Goal: Task Accomplishment & Management: Manage account settings

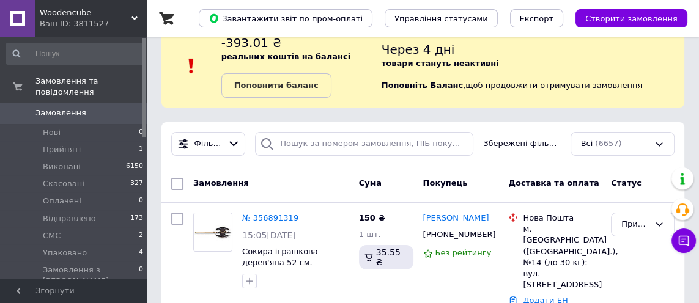
scroll to position [29, 0]
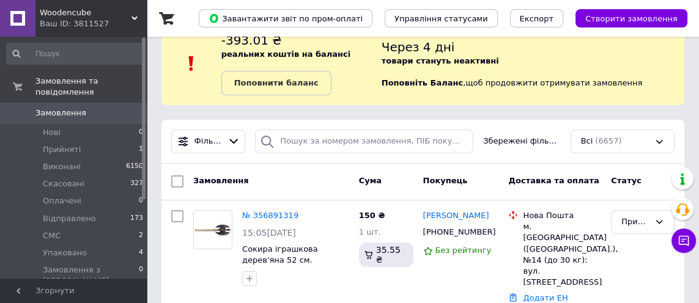
click at [272, 217] on link "№ 356891319" at bounding box center [270, 215] width 56 height 9
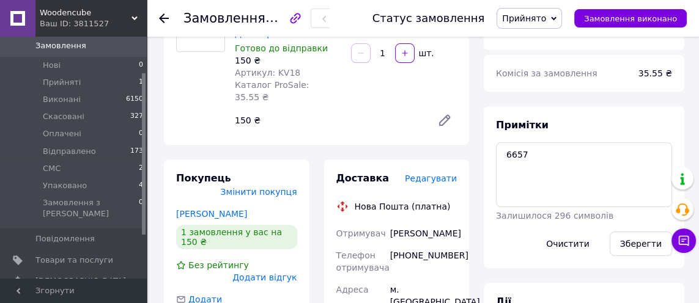
scroll to position [136, 0]
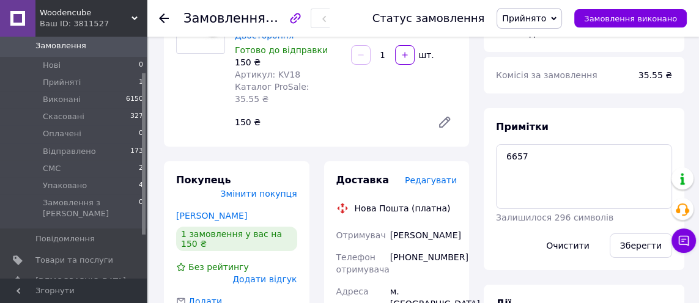
click at [444, 176] on span "Редагувати" at bounding box center [431, 181] width 52 height 10
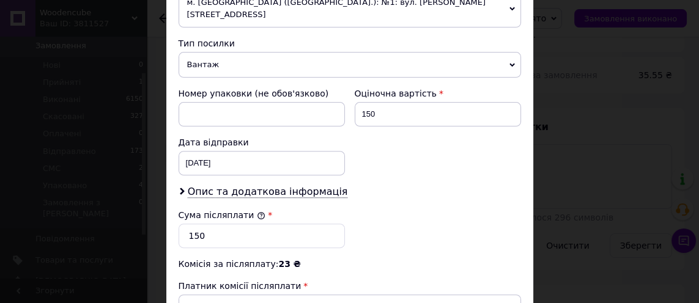
scroll to position [465, 0]
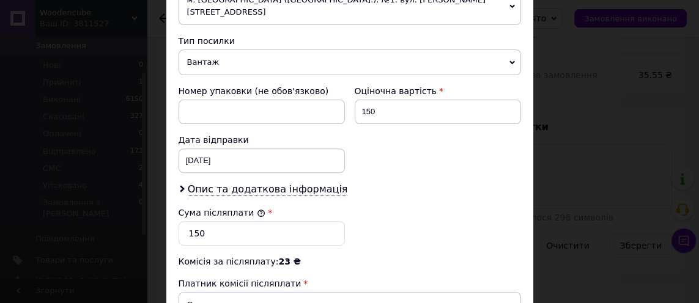
click at [292, 183] on span "Опис та додаткова інформація" at bounding box center [268, 189] width 160 height 12
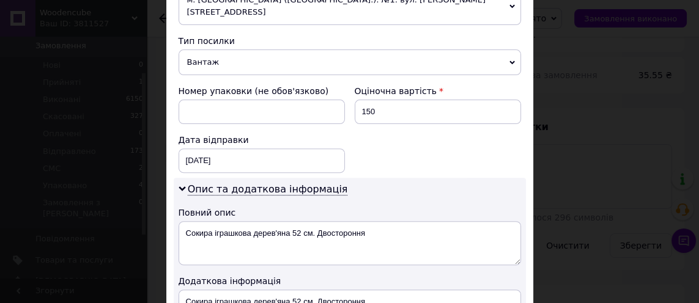
click at [290, 183] on span "Опис та додаткова інформація" at bounding box center [268, 189] width 160 height 12
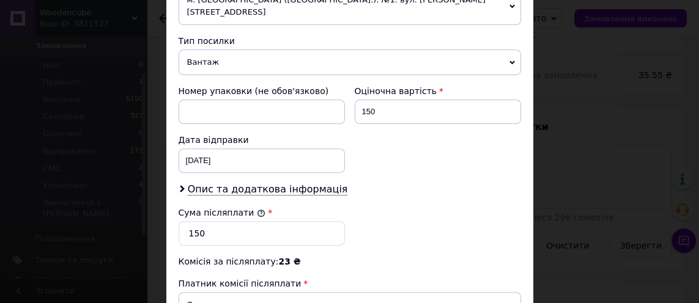
click at [281, 183] on span "Опис та додаткова інформація" at bounding box center [268, 189] width 160 height 12
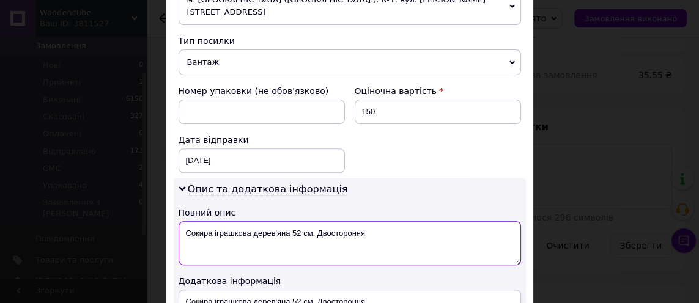
click at [238, 221] on textarea "Сокира іграшкова дерев'яна 52 см. Двостороння" at bounding box center [350, 243] width 343 height 44
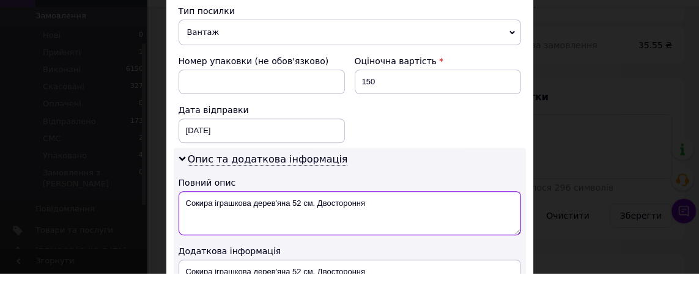
scroll to position [136, 0]
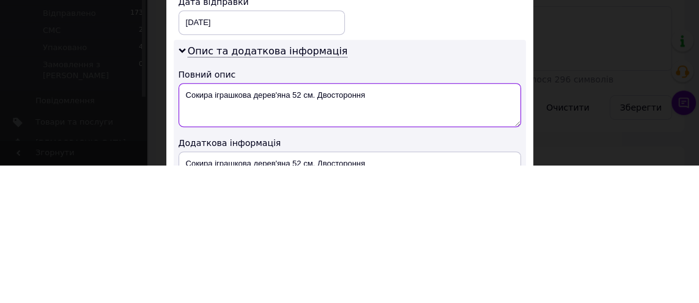
click at [242, 221] on textarea "Сокира іграшкова дерев'яна 52 см. Двостороння" at bounding box center [350, 243] width 343 height 44
click at [240, 221] on textarea "Сокира іграшкова дерев'яна 52 см. Двостороння" at bounding box center [350, 243] width 343 height 44
type textarea "Сувенір 6657"
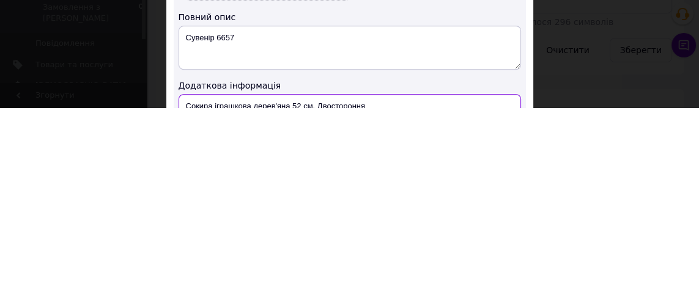
type textarea "Сувенір 6657"
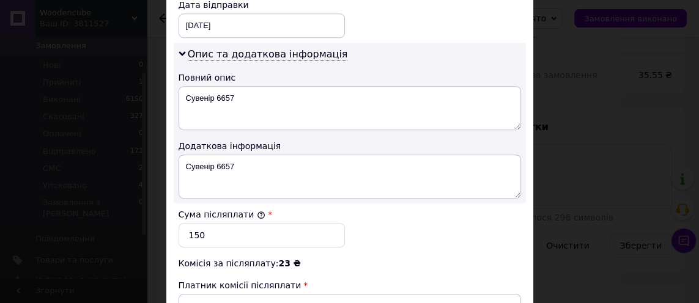
scroll to position [691, 0]
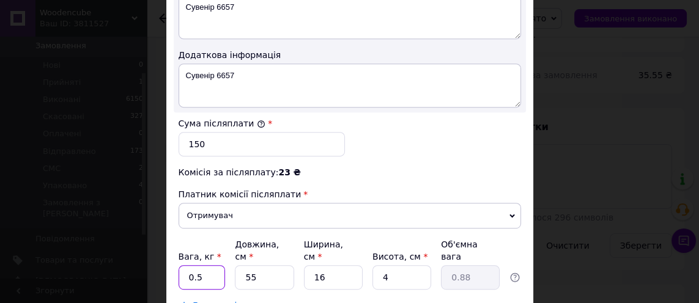
click at [209, 265] on input "0.5" at bounding box center [202, 277] width 47 height 24
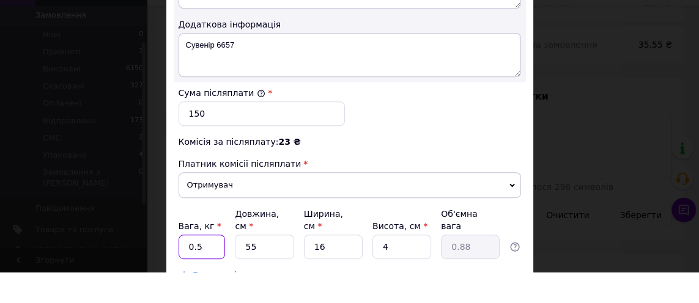
scroll to position [136, 0]
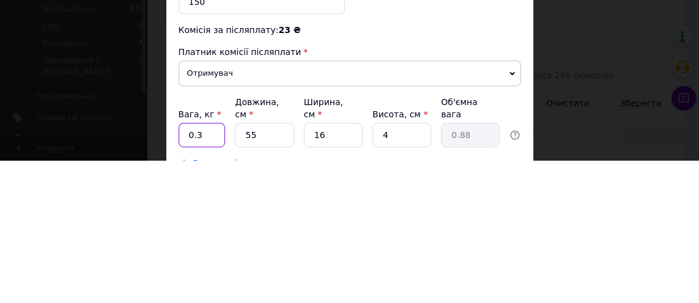
type input "0.3"
type input "5"
type input "0.1"
type input "51"
type input "0.82"
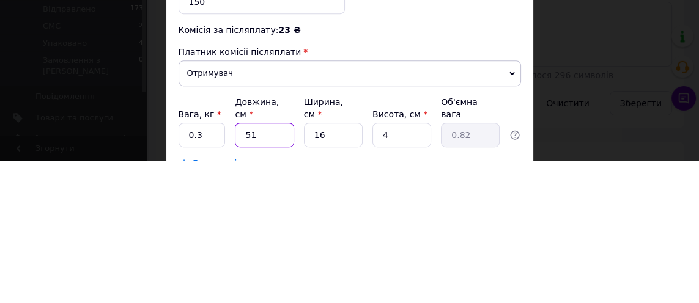
type input "51"
type input "1"
type input "0.1"
type input "15"
type input "0.77"
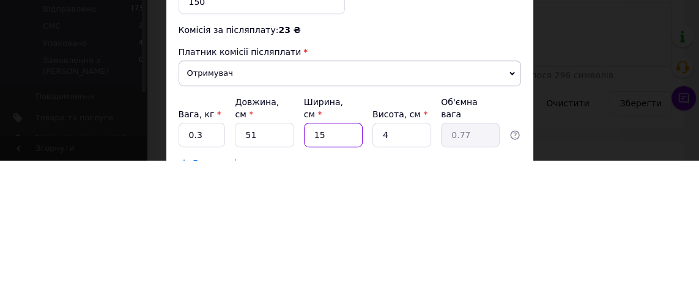
type input "15"
type input "3"
type input "0.57"
type input "3"
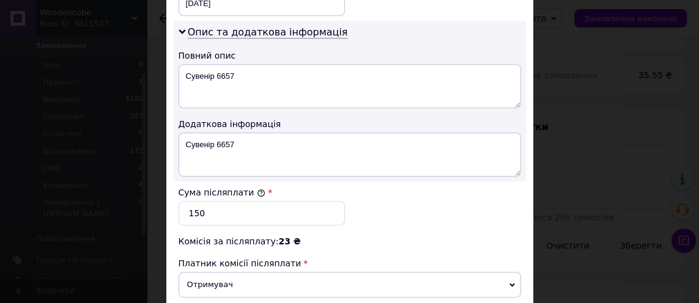
scroll to position [691, 0]
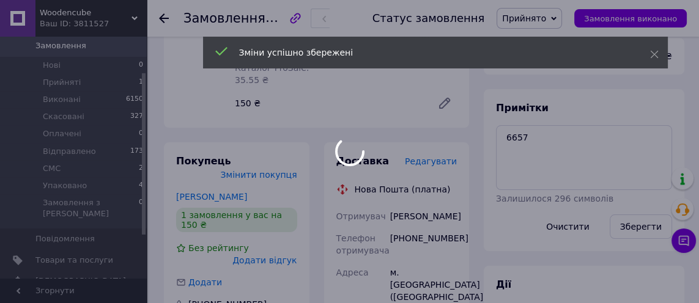
scroll to position [155, 0]
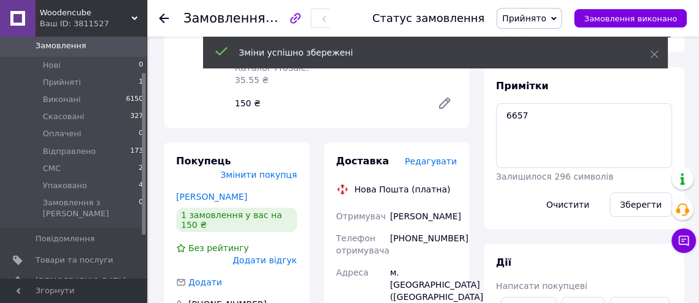
click at [548, 24] on span "Прийнято" at bounding box center [529, 18] width 65 height 21
click at [560, 130] on li "Упаковано" at bounding box center [529, 134] width 65 height 18
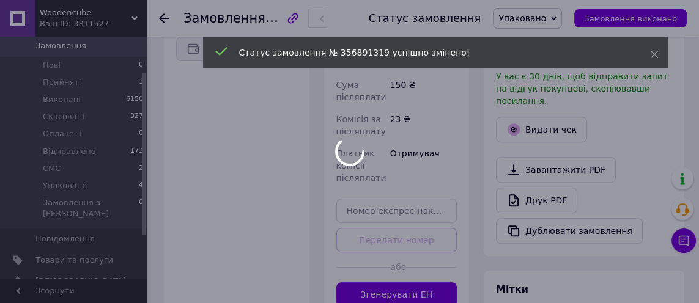
scroll to position [519, 0]
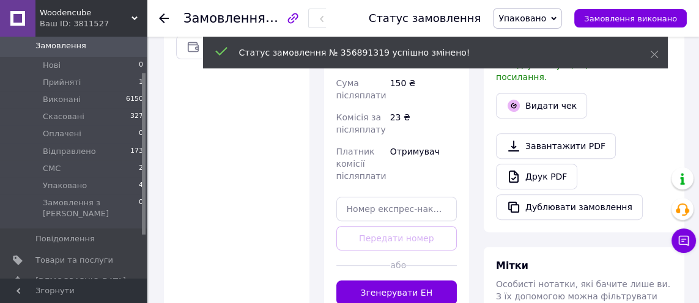
click at [432, 303] on button "Згенерувати ЕН" at bounding box center [396, 293] width 121 height 24
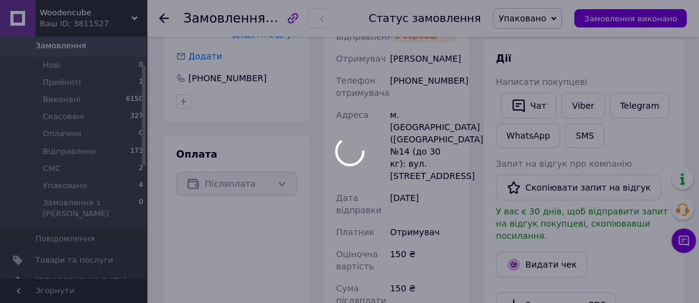
scroll to position [387, 0]
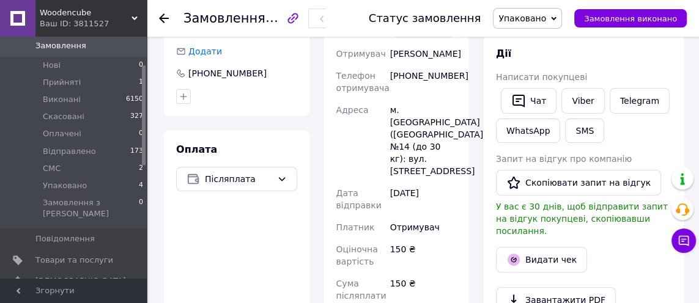
click at [548, 247] on button "Видати чек" at bounding box center [541, 260] width 91 height 26
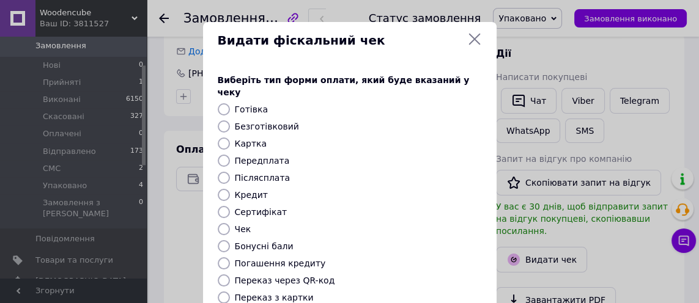
click at [268, 173] on label "Післясплата" at bounding box center [263, 178] width 56 height 10
click at [230, 172] on input "Післясплата" at bounding box center [224, 178] width 12 height 12
radio input "true"
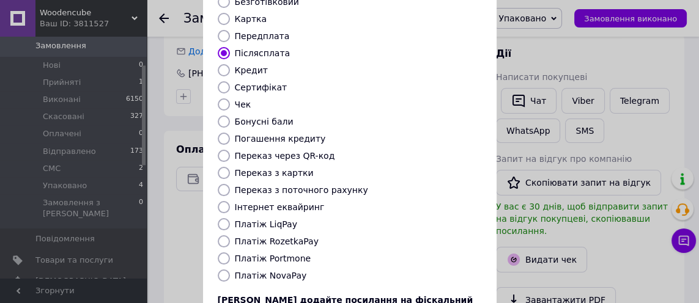
scroll to position [221, 0]
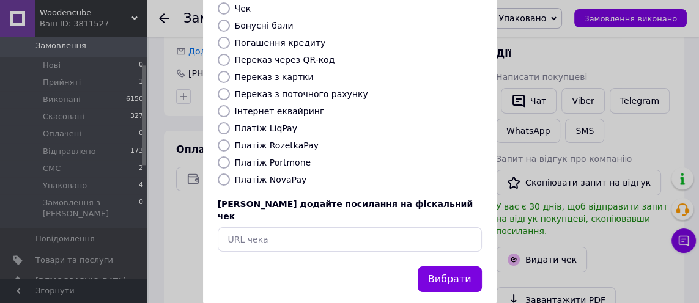
click at [465, 267] on button "Вибрати" at bounding box center [450, 280] width 64 height 26
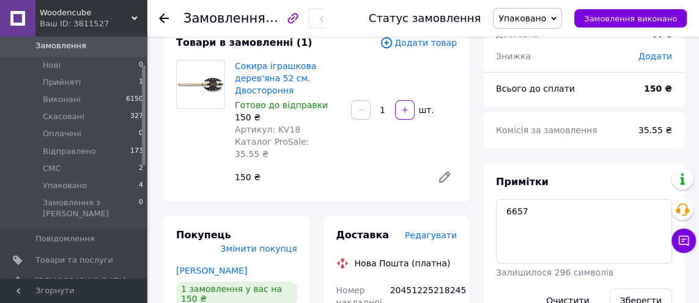
scroll to position [0, 0]
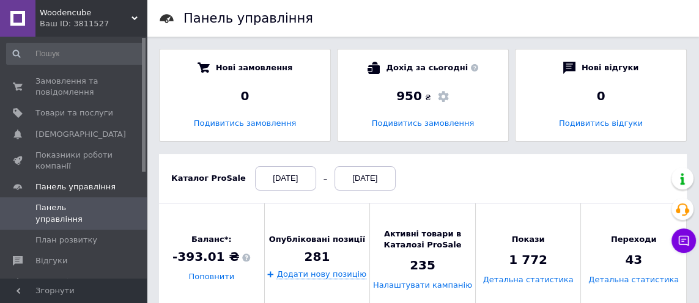
click at [42, 88] on span "Замовлення та повідомлення" at bounding box center [74, 87] width 78 height 22
